Goal: Task Accomplishment & Management: Manage account settings

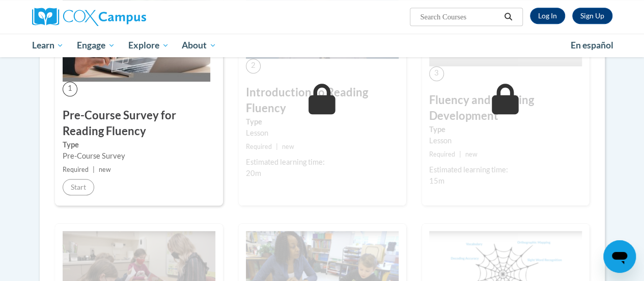
scroll to position [259, 0]
click at [548, 9] on link "Log In" at bounding box center [547, 16] width 35 height 16
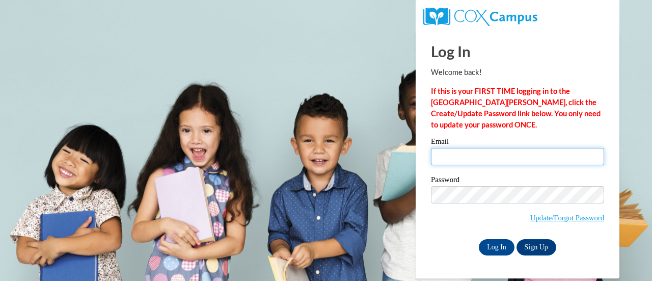
click at [513, 162] on input "Email" at bounding box center [517, 156] width 173 height 17
type input "dawn.johnson@rusd.org"
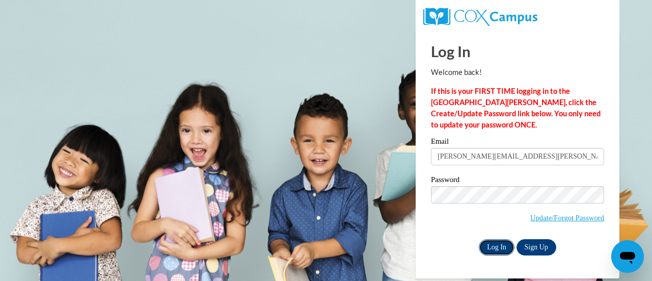
click at [490, 247] on input "Log In" at bounding box center [497, 247] width 36 height 16
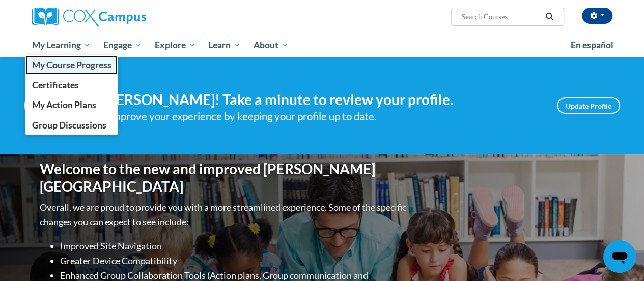
click at [78, 64] on span "My Course Progress" at bounding box center [71, 65] width 79 height 11
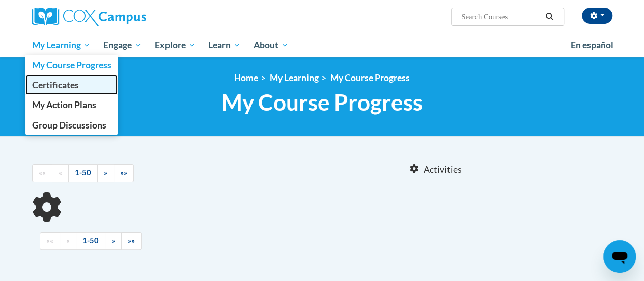
click at [66, 85] on span "Certificates" at bounding box center [55, 84] width 47 height 11
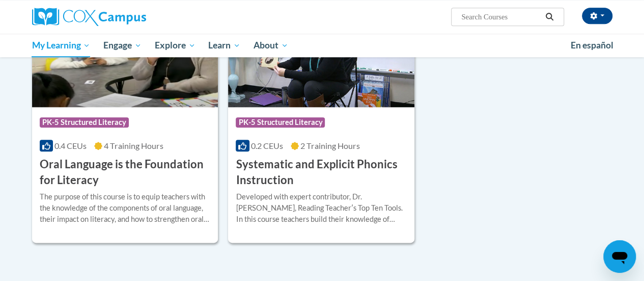
scroll to position [516, 0]
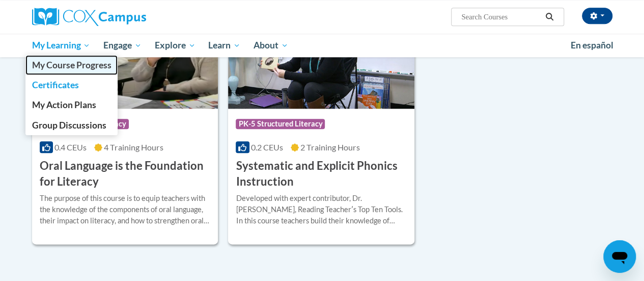
click at [66, 67] on span "My Course Progress" at bounding box center [71, 65] width 79 height 11
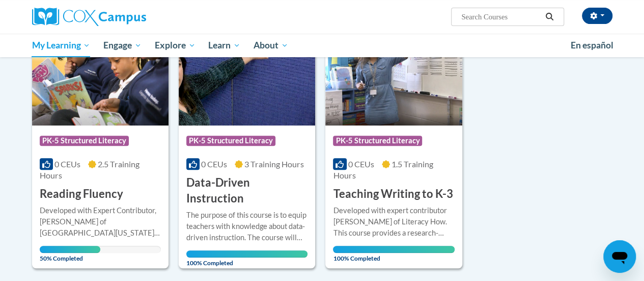
scroll to position [163, 0]
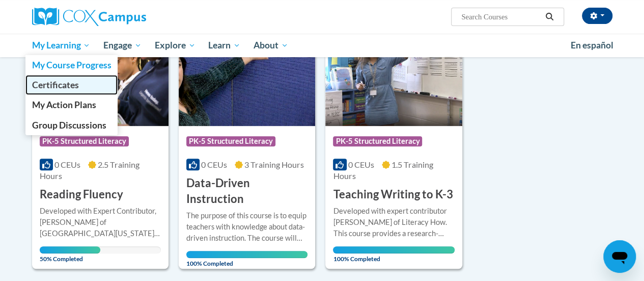
click at [65, 83] on span "Certificates" at bounding box center [55, 84] width 47 height 11
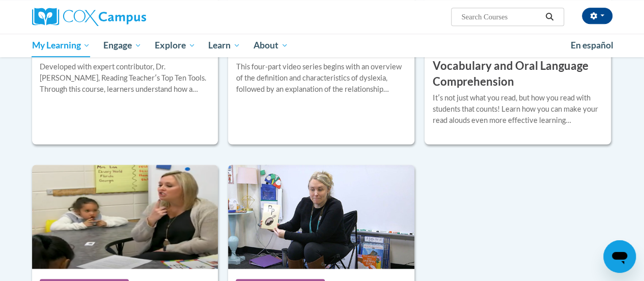
scroll to position [357, 0]
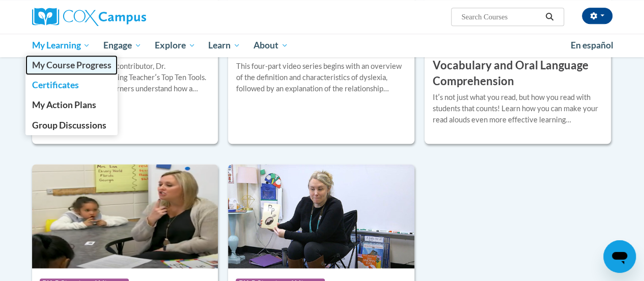
click at [88, 63] on span "My Course Progress" at bounding box center [71, 65] width 79 height 11
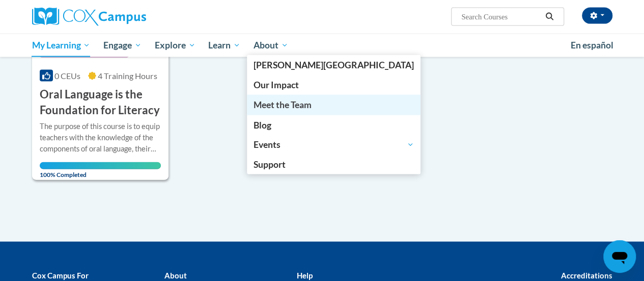
scroll to position [1095, 0]
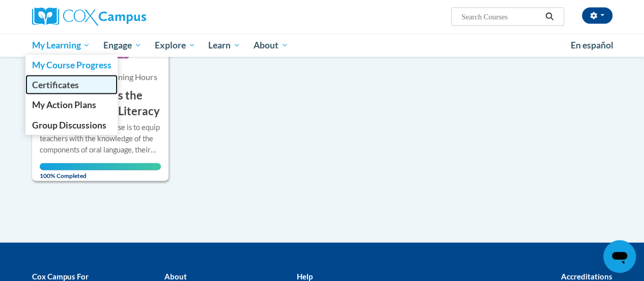
click at [69, 81] on span "Certificates" at bounding box center [55, 84] width 47 height 11
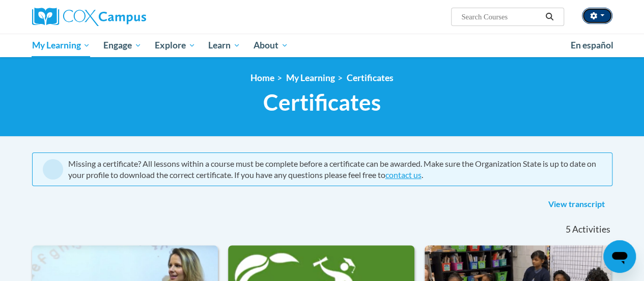
click at [590, 18] on icon "button" at bounding box center [593, 15] width 7 height 7
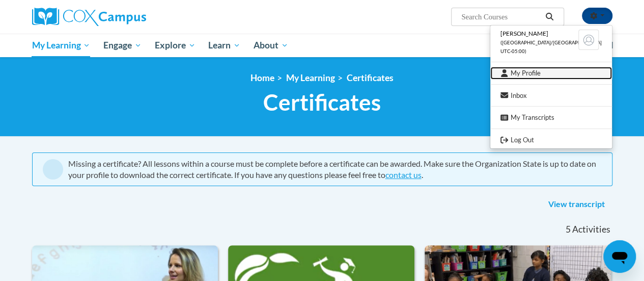
click at [541, 72] on link "My Profile" at bounding box center [551, 73] width 122 height 13
